Goal: Information Seeking & Learning: Learn about a topic

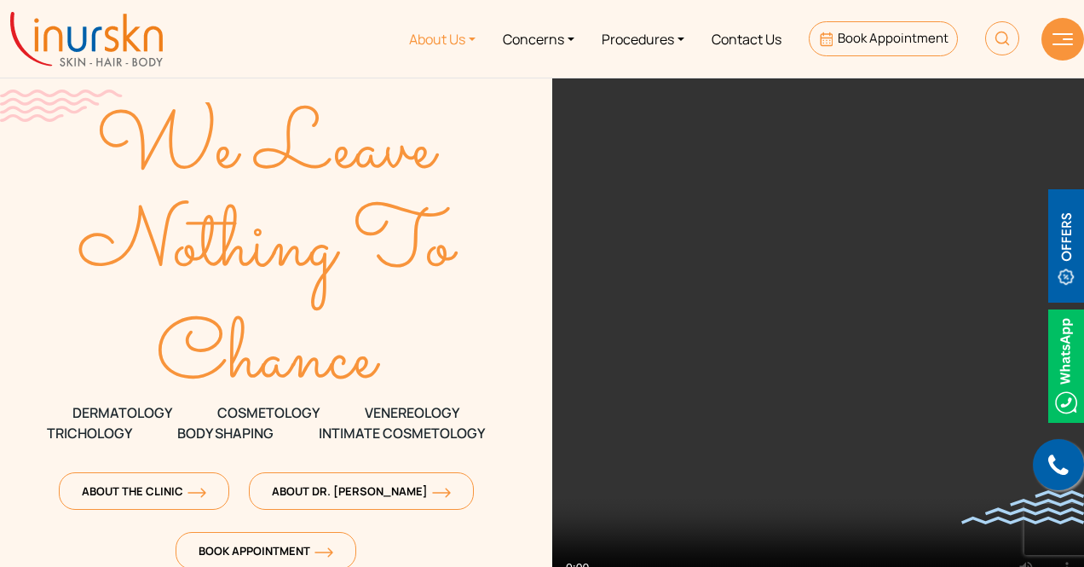
click at [443, 37] on link "About Us" at bounding box center [442, 39] width 94 height 64
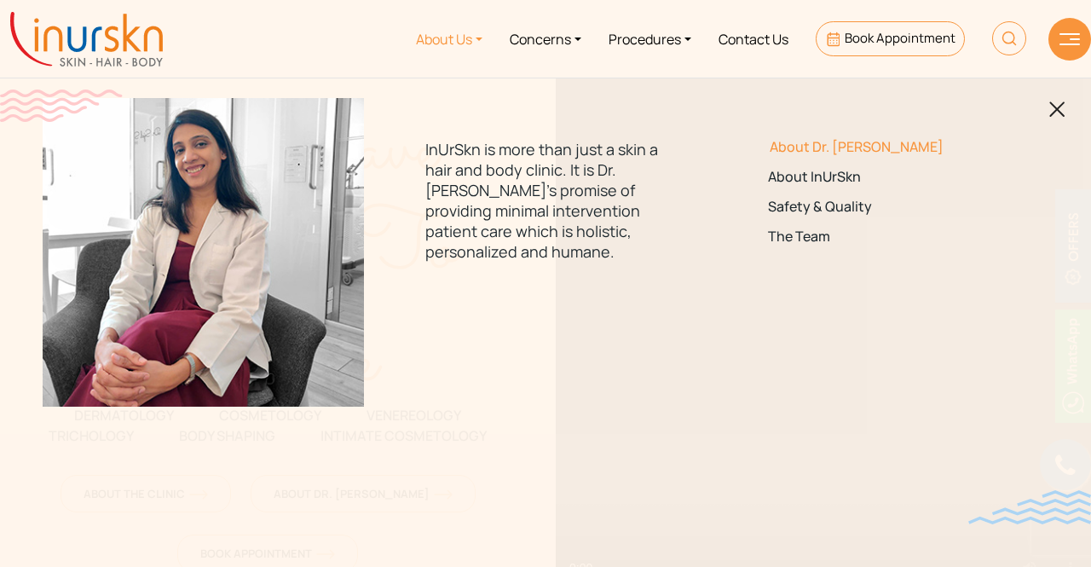
click at [838, 147] on link "About Dr. [PERSON_NAME]" at bounding box center [887, 147] width 239 height 16
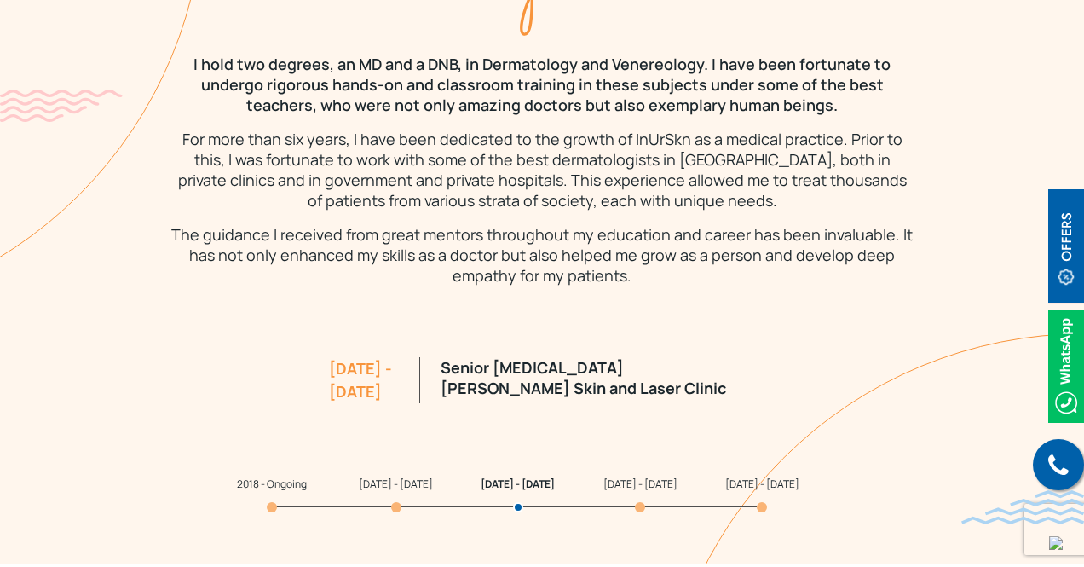
scroll to position [1526, 0]
click at [276, 484] on span "2018 - Ongoing" at bounding box center [272, 482] width 70 height 14
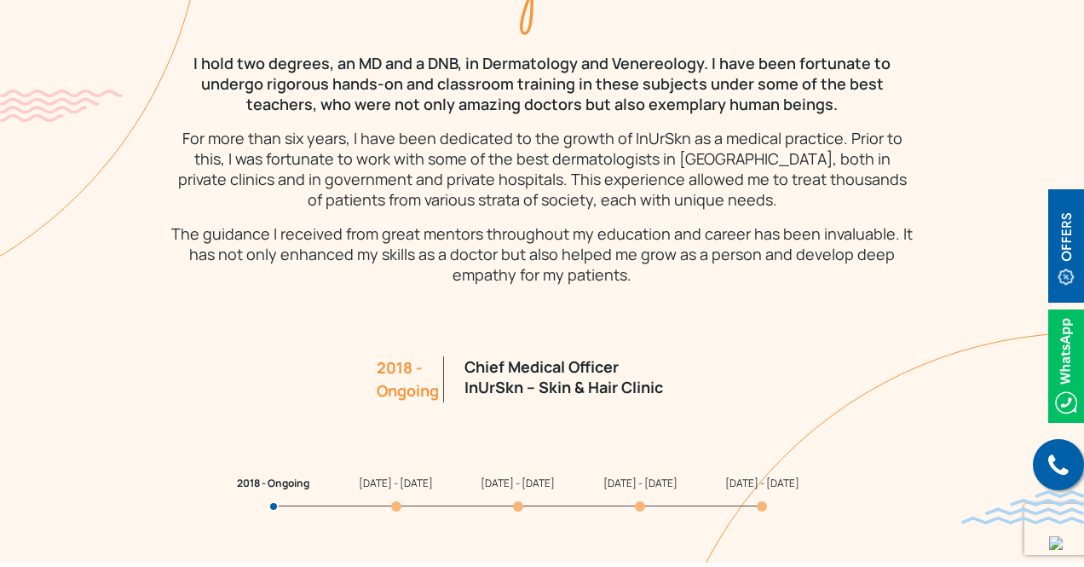
click at [752, 483] on span "[DATE] - [DATE]" at bounding box center [762, 482] width 74 height 14
click at [751, 481] on span "[DATE] - [DATE]" at bounding box center [762, 482] width 74 height 14
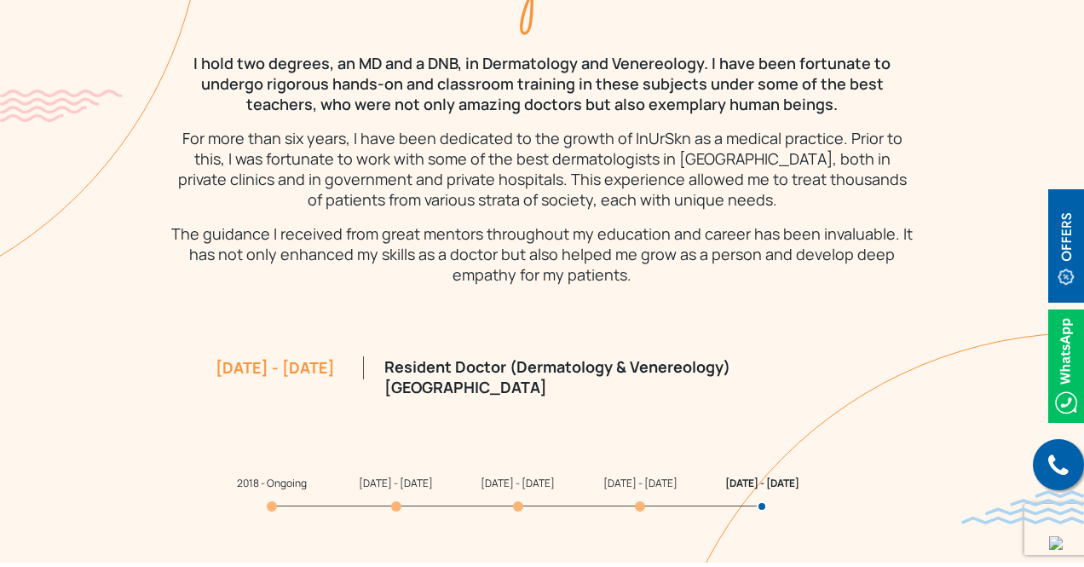
click at [627, 480] on span "[DATE] - [DATE]" at bounding box center [640, 482] width 74 height 14
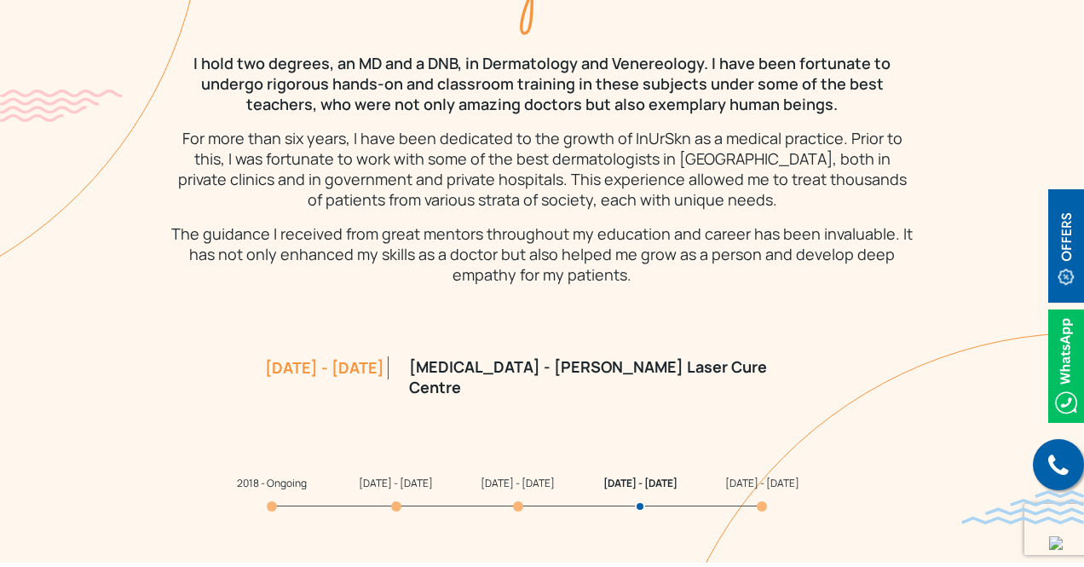
click at [513, 487] on section "My Qualification & Experience I hold two degrees, an MD and a DNB, in Dermatolo…" at bounding box center [542, 189] width 1084 height 746
click at [510, 487] on span "[DATE] - [DATE]" at bounding box center [518, 482] width 74 height 14
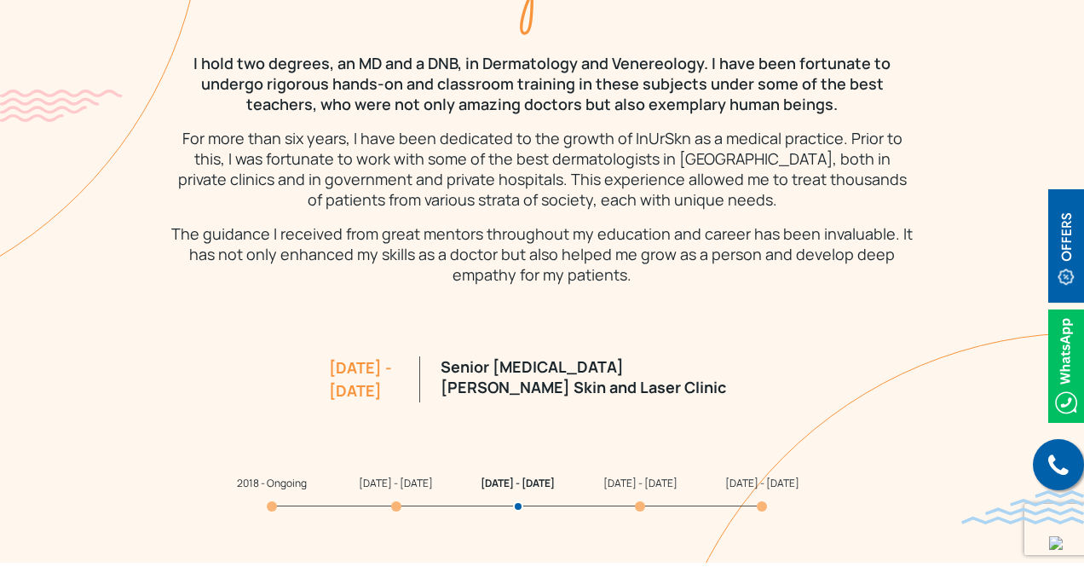
click at [373, 475] on span "[DATE] - [DATE]" at bounding box center [396, 482] width 74 height 14
click at [255, 485] on section "My Qualification & Experience I hold two degrees, an MD and a DNB, in Dermatolo…" at bounding box center [542, 189] width 1084 height 746
click at [272, 485] on span "2018 - Ongoing" at bounding box center [272, 482] width 70 height 14
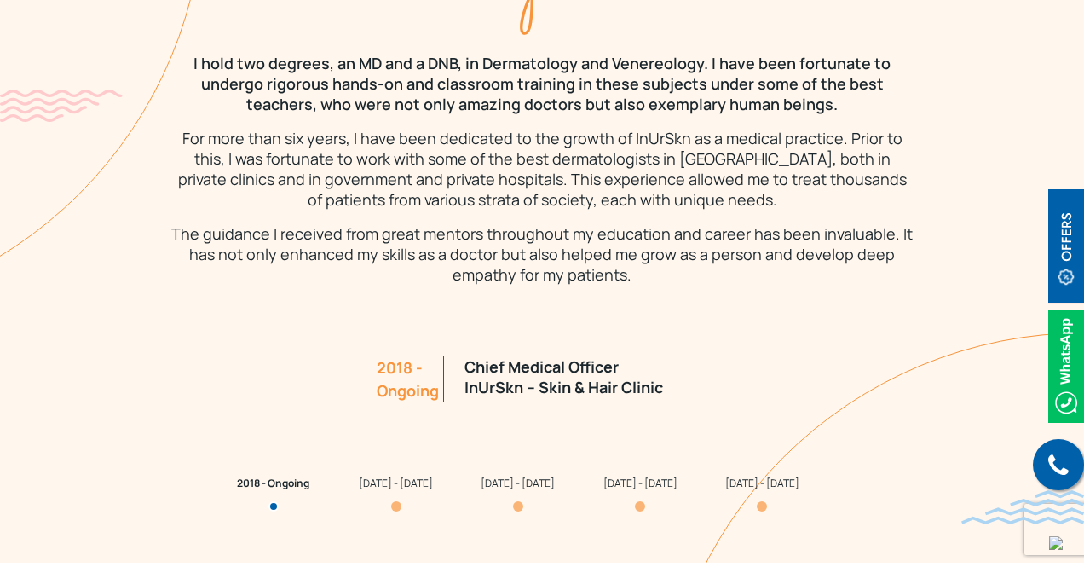
click at [384, 493] on section "My Qualification & Experience I hold two degrees, an MD and a DNB, in Dermatolo…" at bounding box center [542, 189] width 1084 height 746
click at [384, 485] on span "[DATE] - [DATE]" at bounding box center [396, 482] width 74 height 14
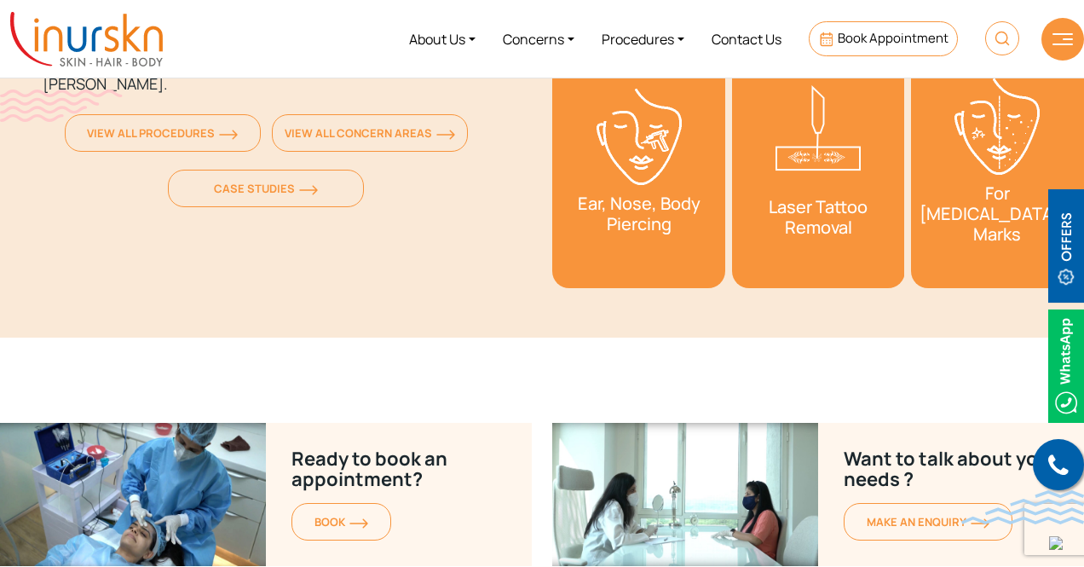
scroll to position [6852, 0]
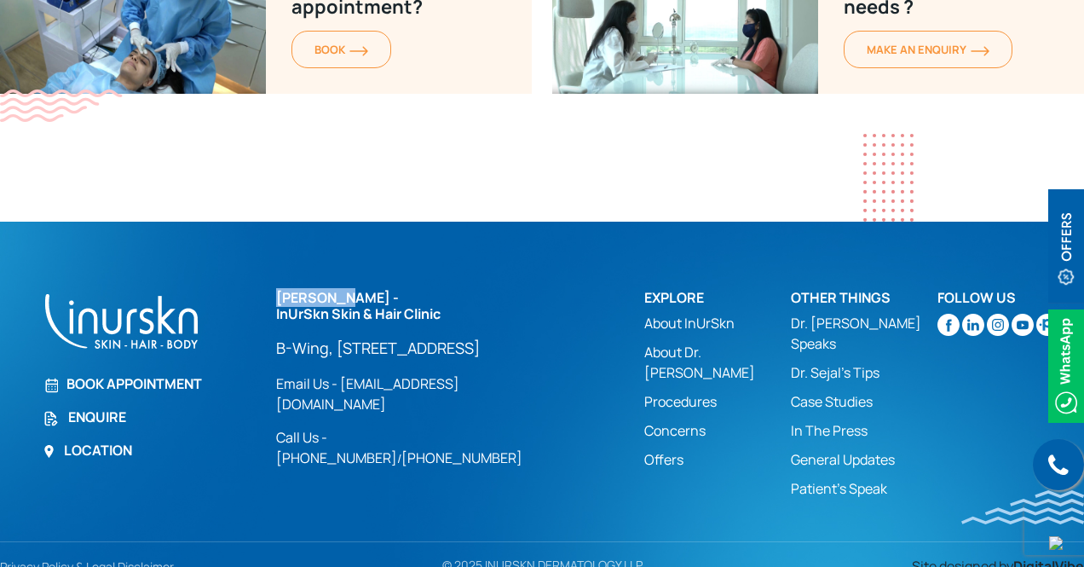
drag, startPoint x: 272, startPoint y: 275, endPoint x: 330, endPoint y: 276, distance: 58.0
click at [330, 290] on div "[PERSON_NAME] - InUrSkn Skin & Hair Clinic [GEOGRAPHIC_DATA][STREET_ADDRESS] Lo…" at bounding box center [450, 398] width 368 height 217
click at [276, 290] on h2 "[PERSON_NAME] - InUrSkn Skin & Hair Clinic" at bounding box center [415, 306] width 279 height 32
drag, startPoint x: 276, startPoint y: 277, endPoint x: 377, endPoint y: 275, distance: 100.6
click at [377, 290] on h2 "[PERSON_NAME] - InUrSkn Skin & Hair Clinic" at bounding box center [415, 306] width 279 height 32
